Goal: Information Seeking & Learning: Learn about a topic

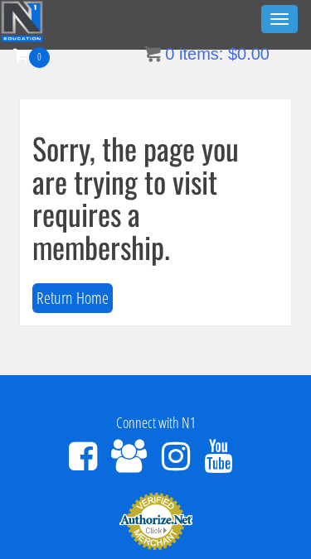
click at [282, 14] on span "button" at bounding box center [279, 14] width 18 height 2
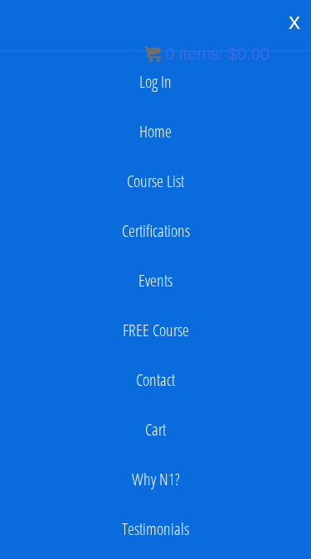
click at [167, 80] on link "Log In" at bounding box center [155, 81] width 294 height 33
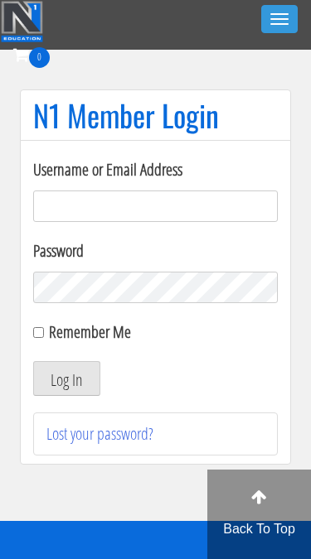
click at [201, 210] on input "Username or Email Address" at bounding box center [155, 205] width 244 height 31
type input "kaylee@kayleekfitness.com"
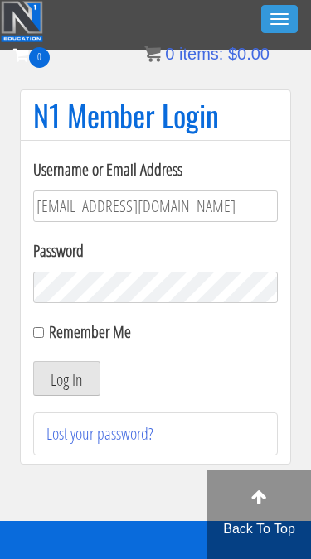
click at [66, 378] on button "Log In" at bounding box center [66, 378] width 67 height 35
click at [260, 254] on label "Password" at bounding box center [155, 251] width 244 height 25
click at [154, 344] on div "Remember Me" at bounding box center [155, 332] width 244 height 25
click at [32, 339] on div "Username or Email Address kaylee@kayleekfitness.com Password Remember Me Log In…" at bounding box center [155, 302] width 271 height 325
click at [77, 335] on label "Remember Me" at bounding box center [90, 332] width 82 height 22
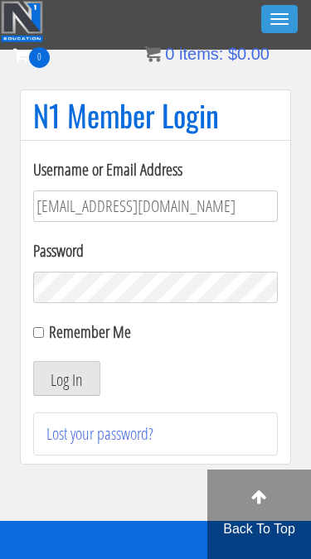
click at [44, 335] on input "Remember Me" at bounding box center [38, 332] width 11 height 11
click at [54, 337] on label "Remember Me" at bounding box center [90, 332] width 82 height 22
click at [44, 337] on input "Remember Me" at bounding box center [38, 332] width 11 height 11
click at [59, 337] on label "Remember Me" at bounding box center [90, 332] width 82 height 22
click at [44, 337] on input "Remember Me" at bounding box center [38, 332] width 11 height 11
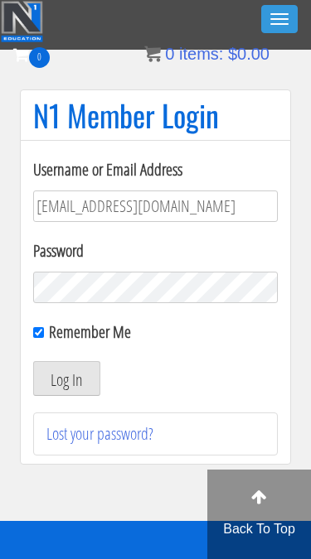
click at [38, 338] on input "Remember Me" at bounding box center [38, 332] width 11 height 11
click at [56, 340] on label "Remember Me" at bounding box center [90, 332] width 82 height 22
click at [44, 338] on input "Remember Me" at bounding box center [38, 332] width 11 height 11
click at [43, 338] on input "Remember Me" at bounding box center [38, 332] width 11 height 11
checkbox input "false"
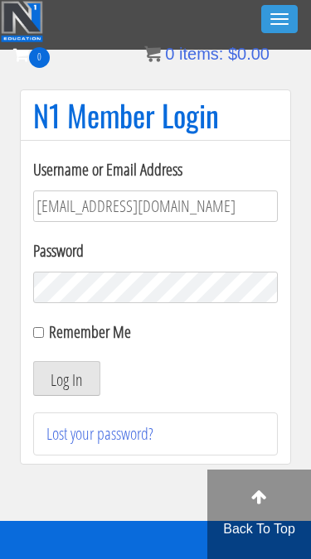
click at [80, 385] on button "Log In" at bounding box center [66, 378] width 67 height 35
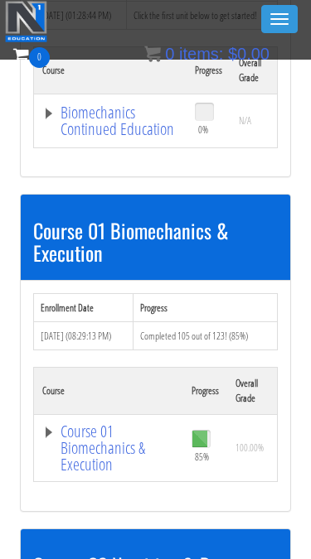
scroll to position [342, 0]
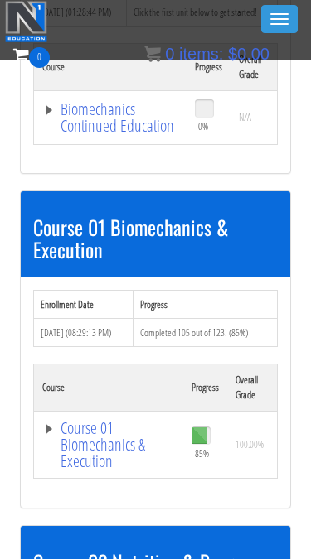
click at [62, 422] on link "Course 01 Biomechanics & Execution" at bounding box center [108, 445] width 133 height 50
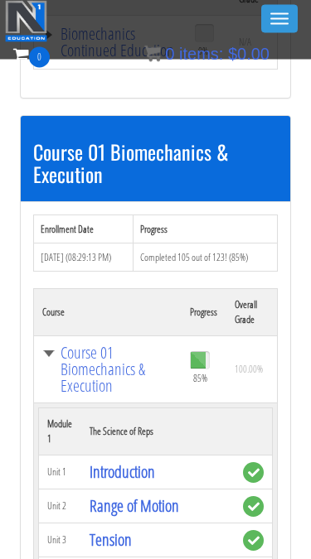
scroll to position [420, 0]
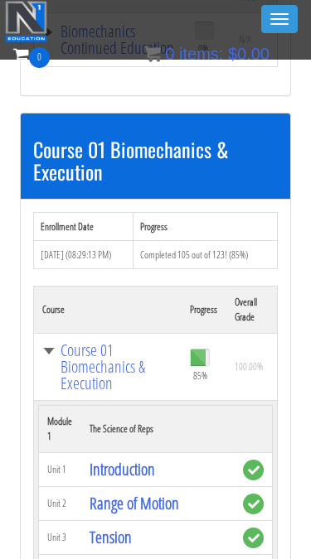
click at [46, 368] on link "Course 01 Biomechanics & Execution" at bounding box center [107, 367] width 131 height 50
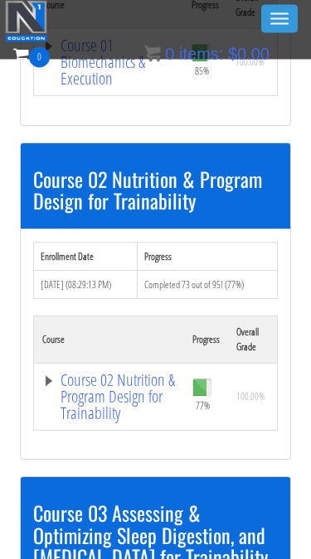
click at [55, 379] on link "Course 02 Nutrition & Program Design for Trainability" at bounding box center [108, 398] width 133 height 50
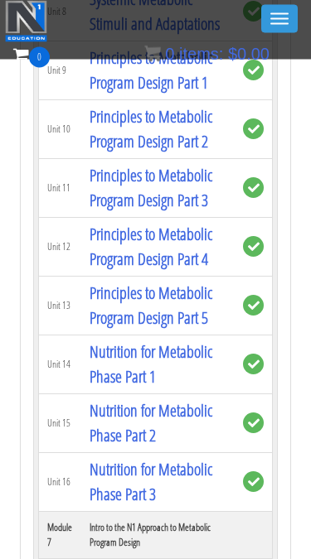
scroll to position [2811, 0]
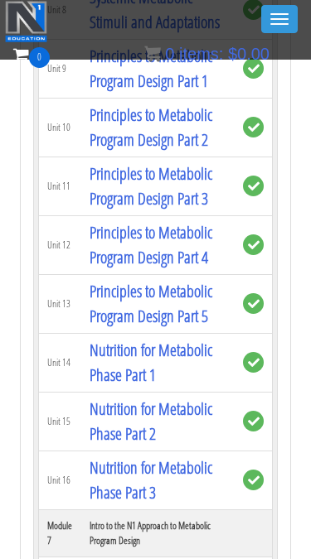
click at [188, 327] on link "Principles to Metabolic Program Design Part 5" at bounding box center [150, 303] width 123 height 47
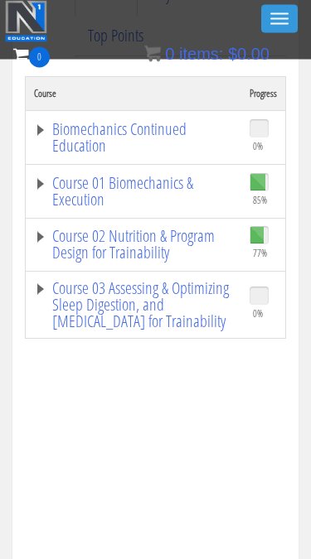
scroll to position [483, 0]
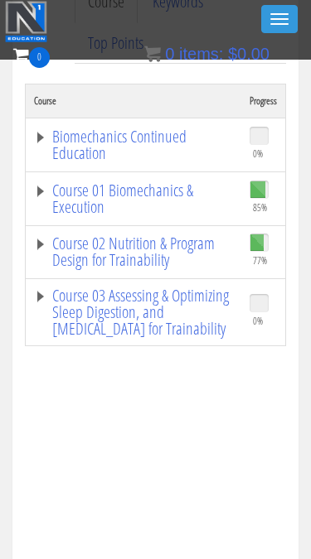
click at [46, 243] on link "Course 02 Nutrition & Program Design for Trainability" at bounding box center [133, 251] width 199 height 33
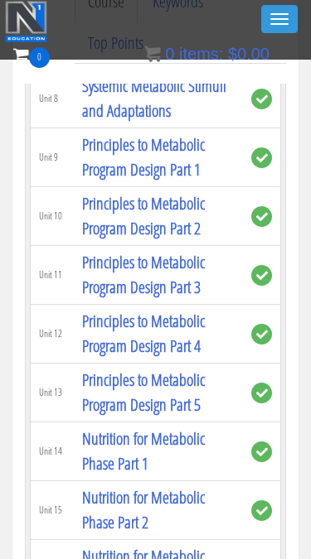
scroll to position [1940, 0]
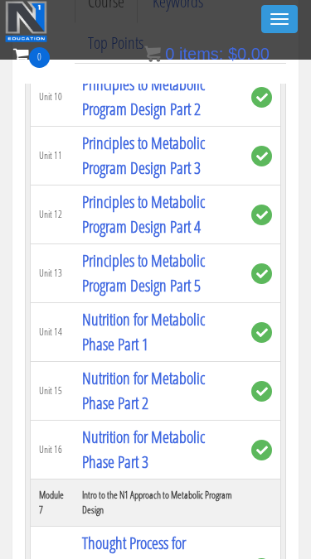
click at [133, 310] on link "Nutrition for Metabolic Phase Part 1" at bounding box center [143, 331] width 123 height 47
click at [137, 318] on link "Nutrition for Metabolic Phase Part 1" at bounding box center [143, 331] width 123 height 47
